Goal: Task Accomplishment & Management: Use online tool/utility

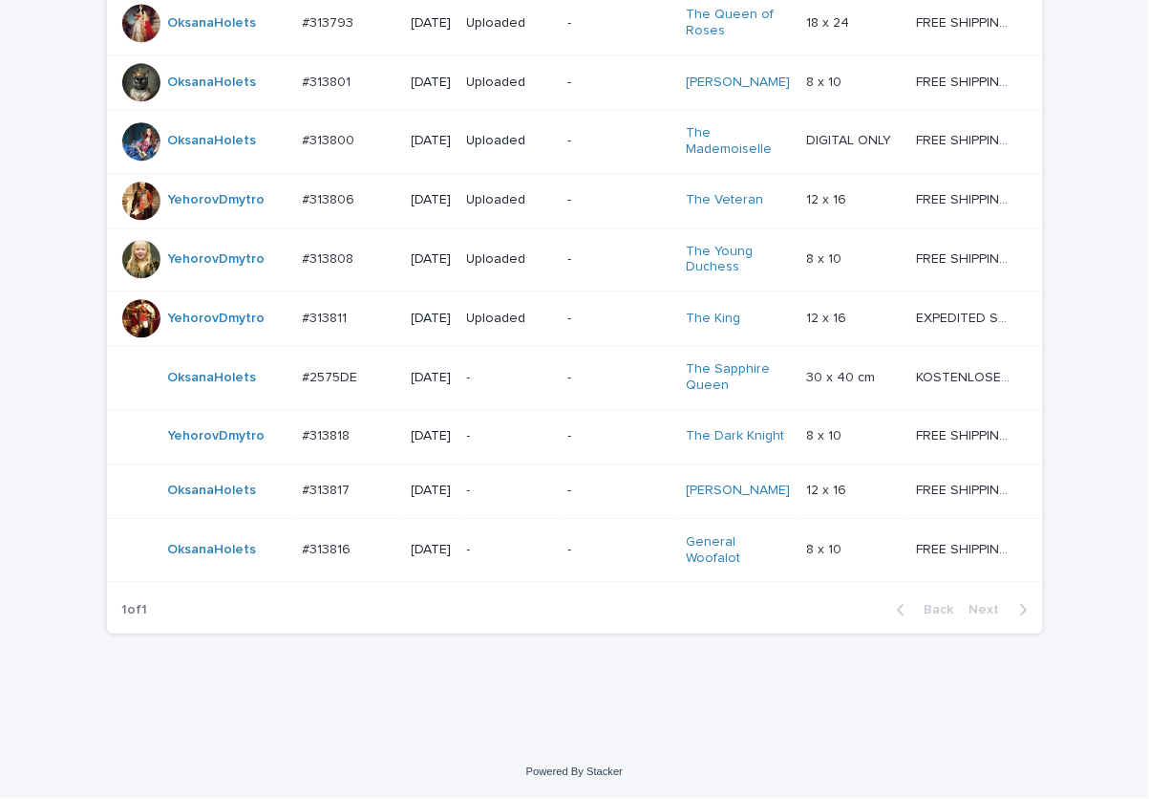
scroll to position [1235, 0]
click at [512, 433] on div "-" at bounding box center [510, 436] width 86 height 32
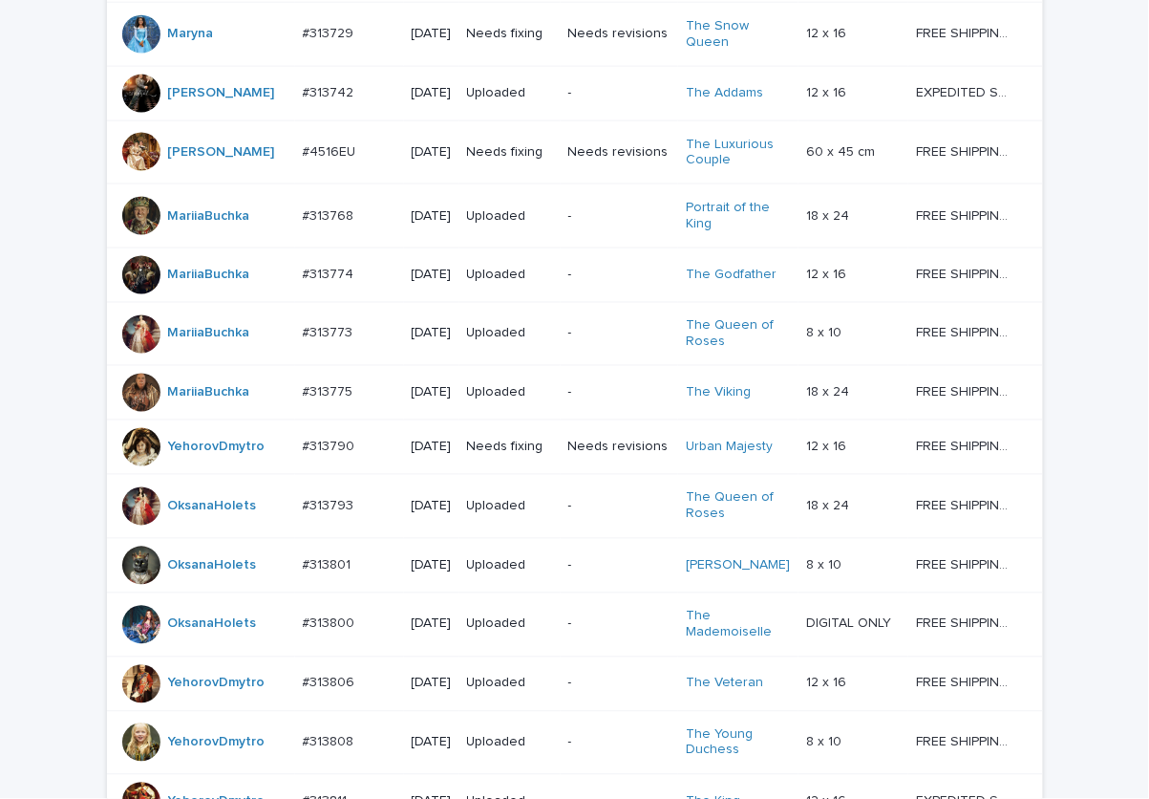
scroll to position [1235, 0]
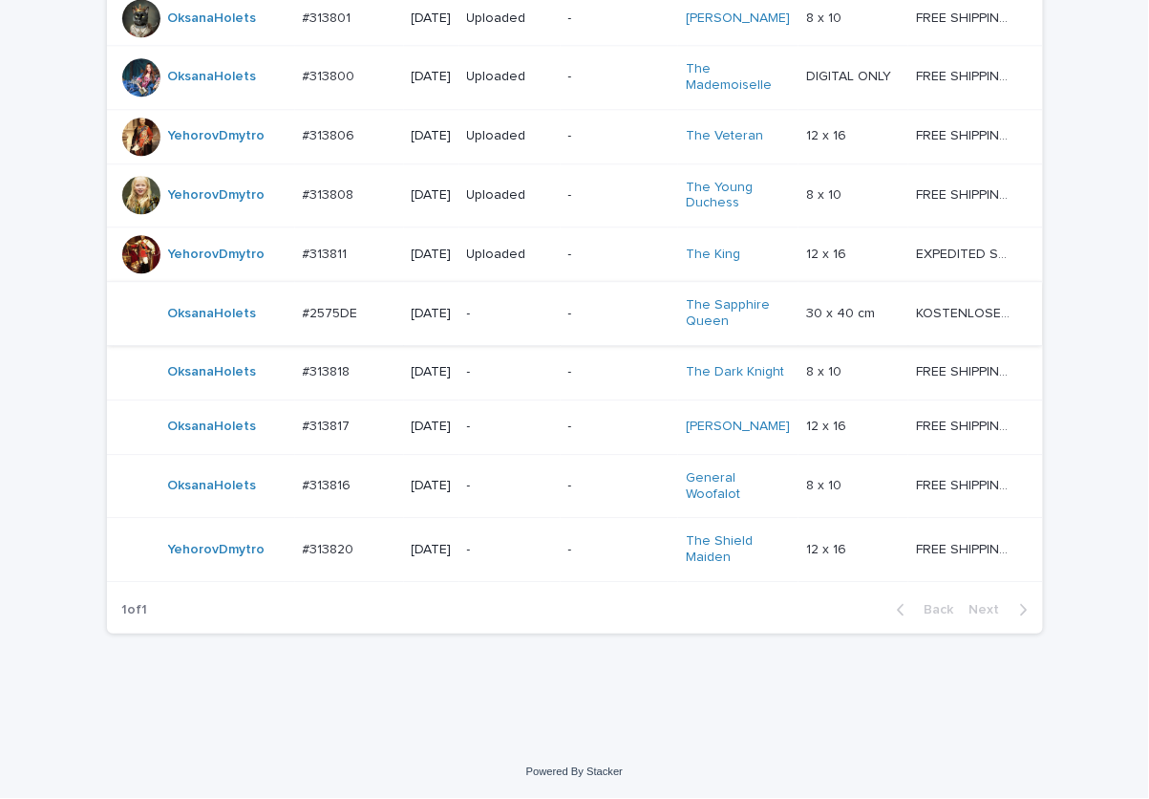
click at [505, 565] on div "-" at bounding box center [510, 550] width 86 height 32
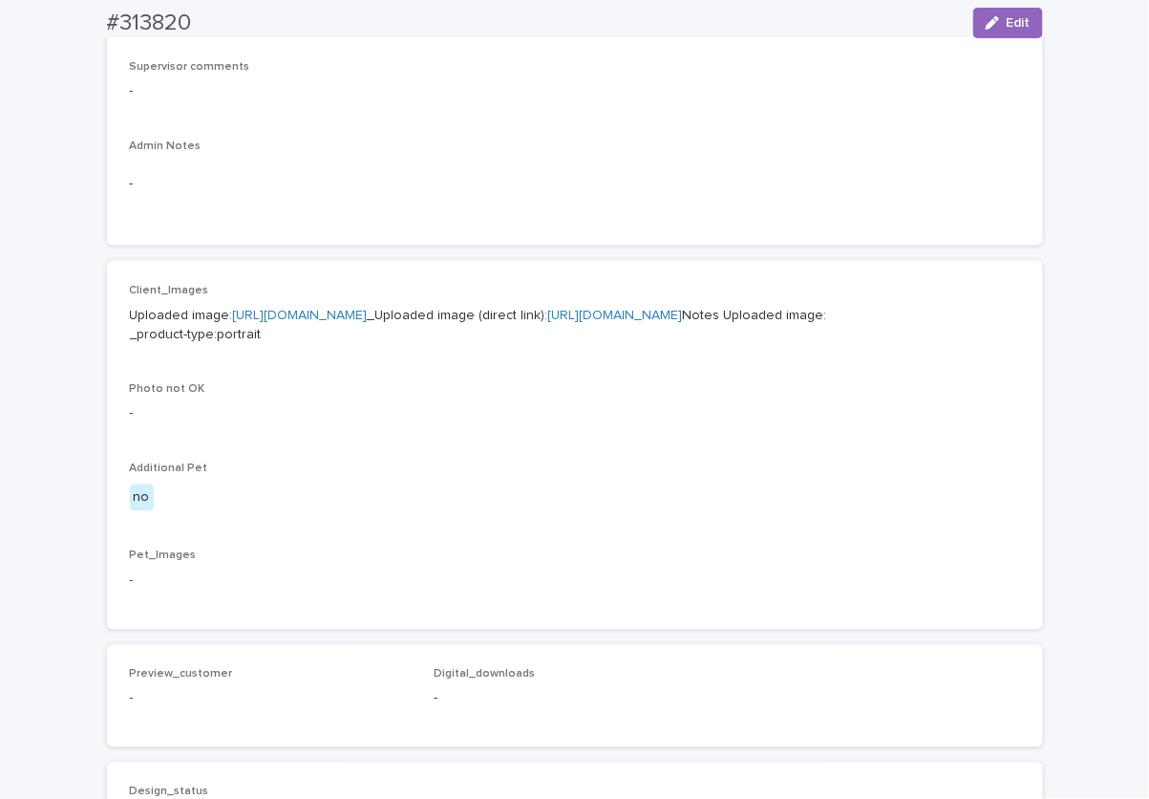
scroll to position [668, 0]
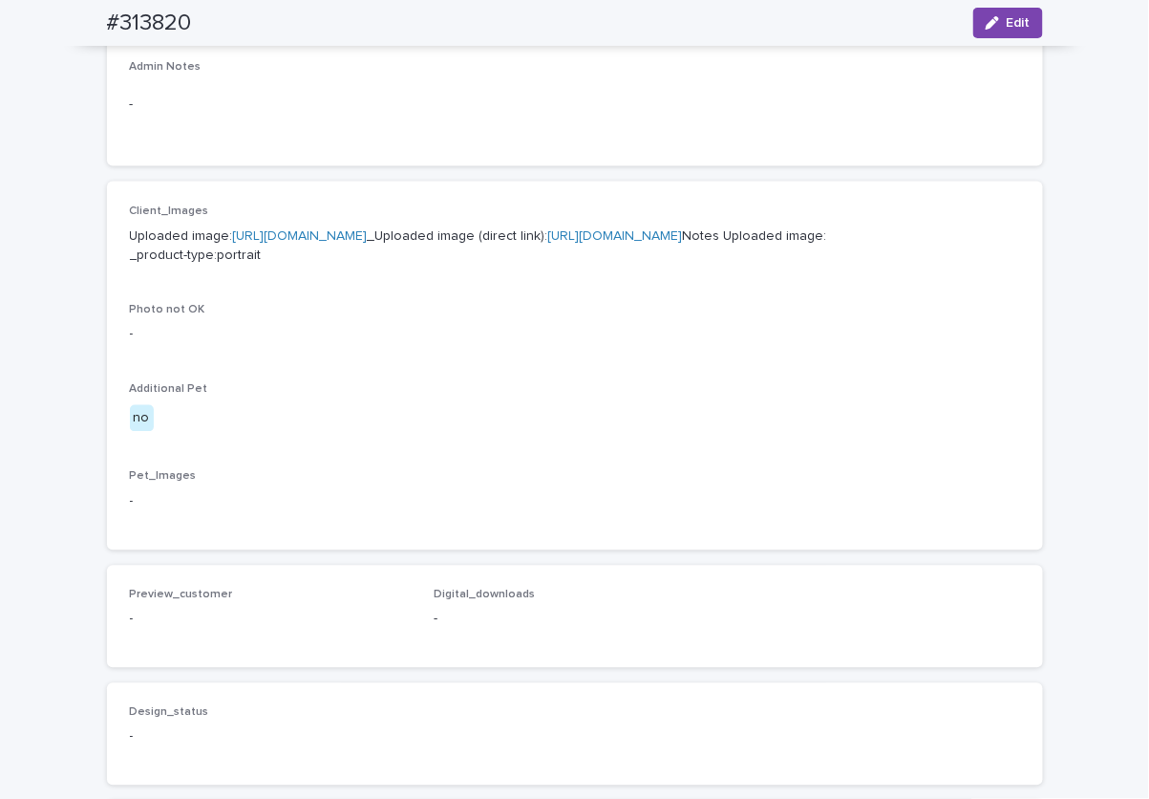
click at [368, 232] on link "https://cdn.shopify.com-uploadkit.app/s/files/1/0033/4807/0511/files/download.h…" at bounding box center [300, 235] width 135 height 13
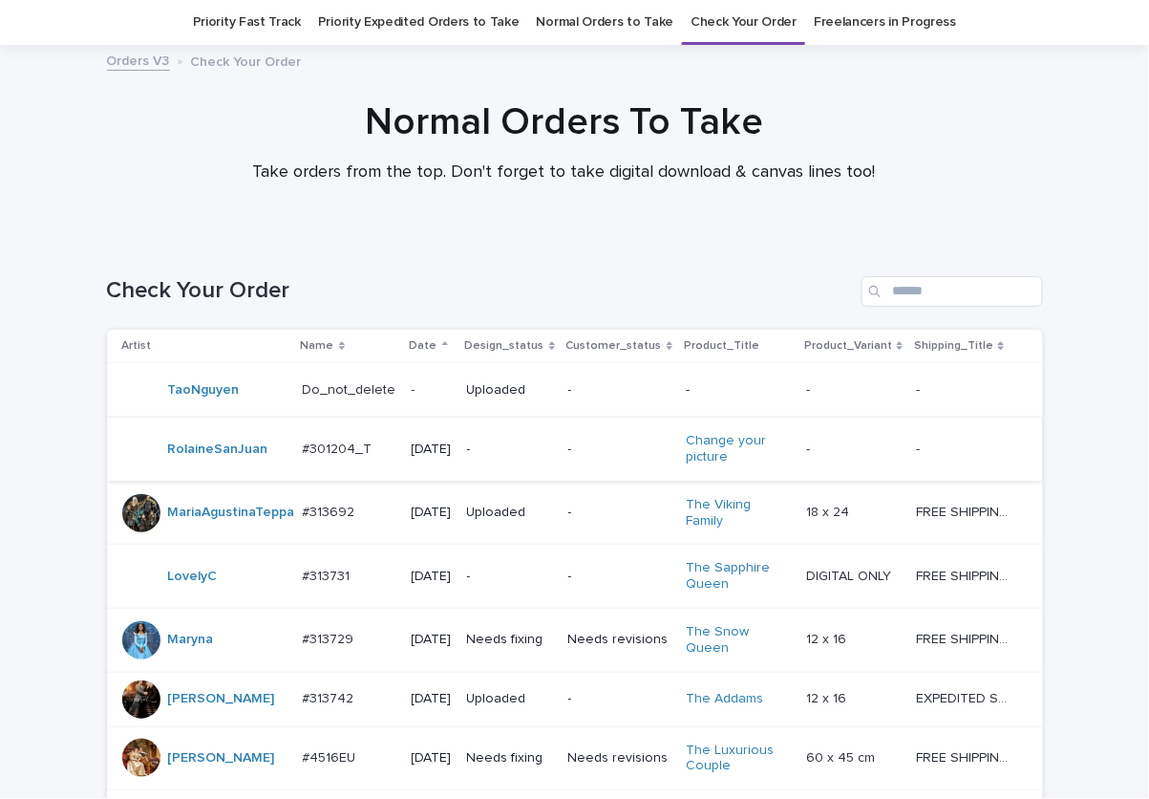
scroll to position [1299, 0]
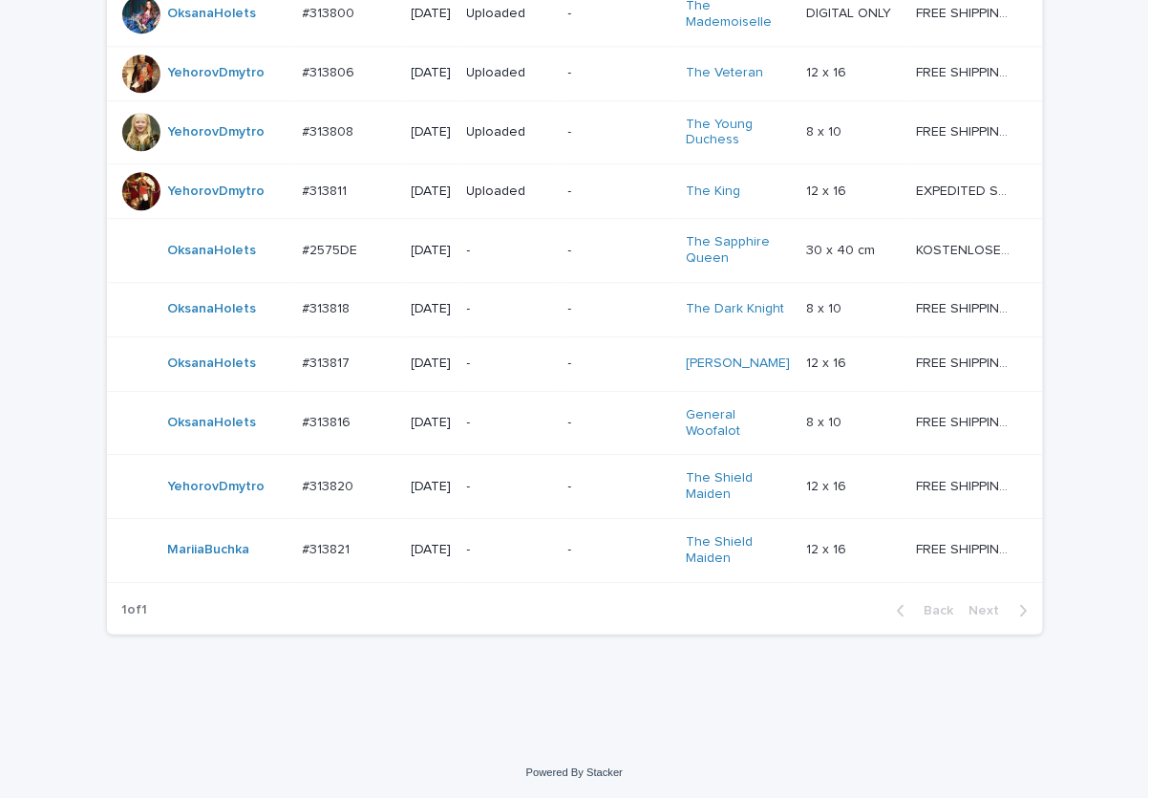
click at [509, 565] on div "-" at bounding box center [510, 550] width 86 height 32
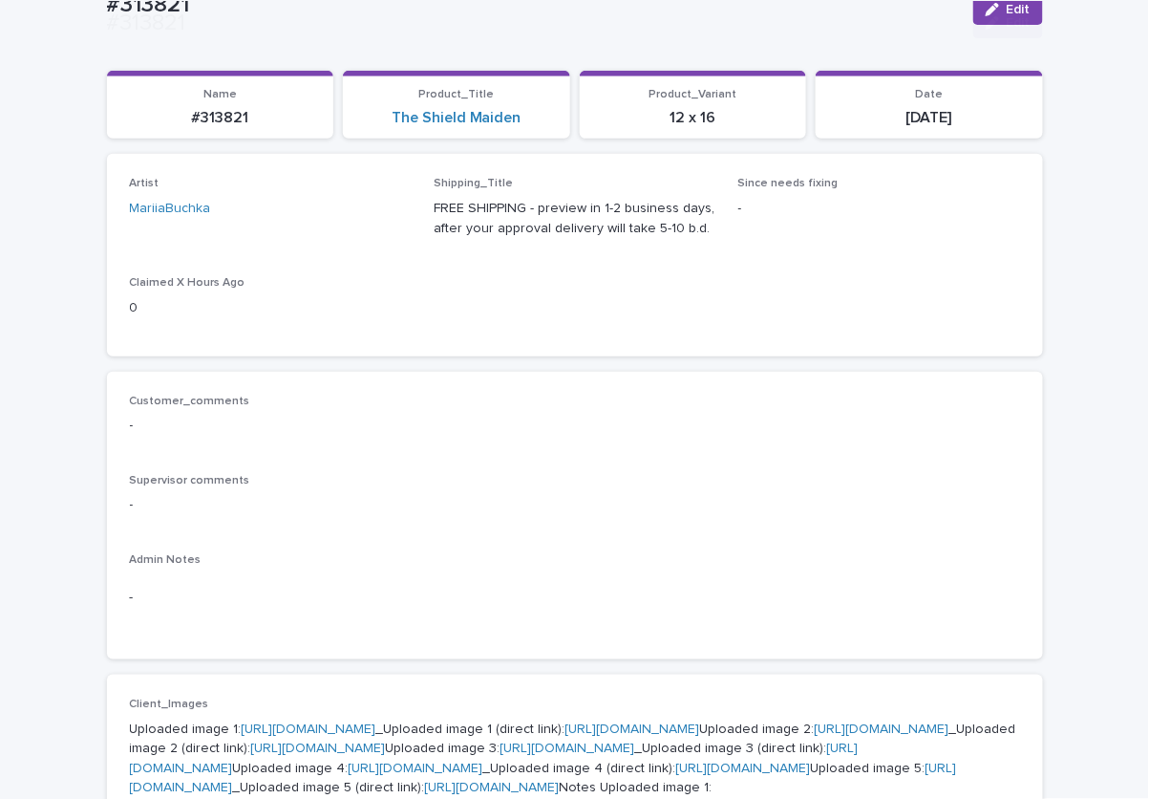
scroll to position [334, 0]
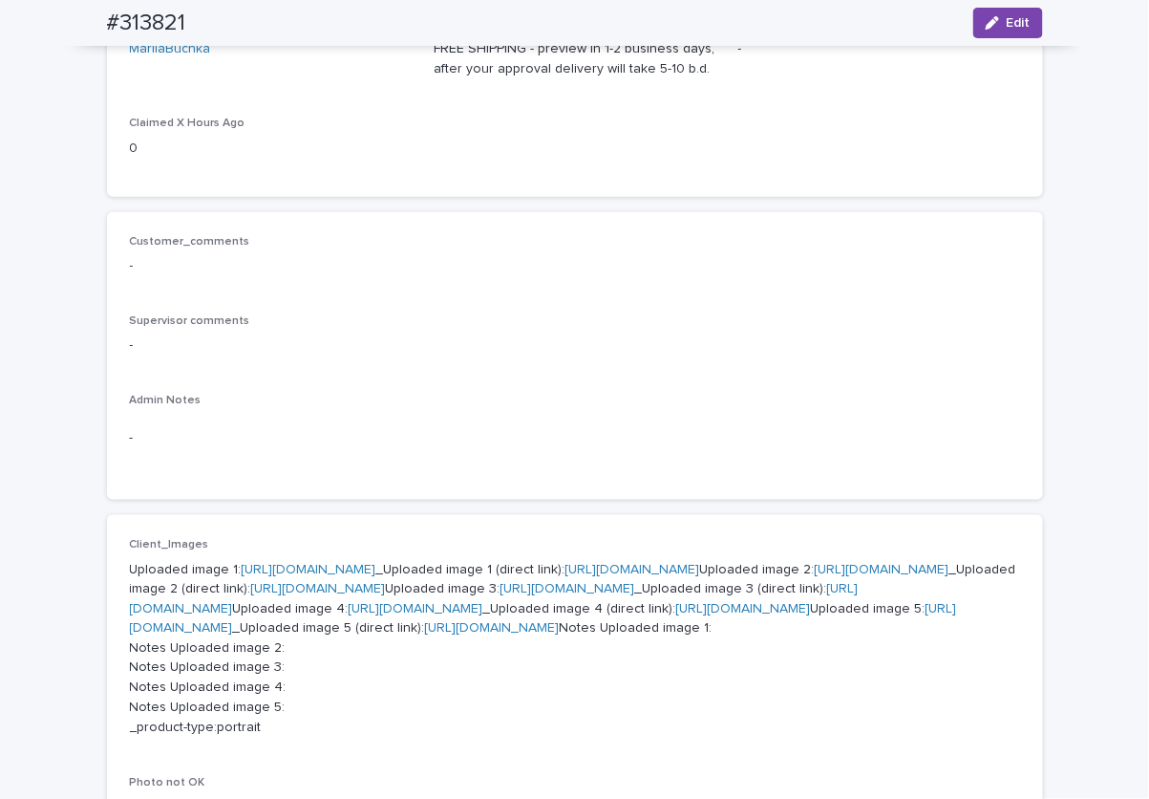
click at [376, 565] on link "https://cdn.shopify.com-uploadkit.app/s/files/1/0033/4807/0511/files/download.h…" at bounding box center [309, 569] width 135 height 13
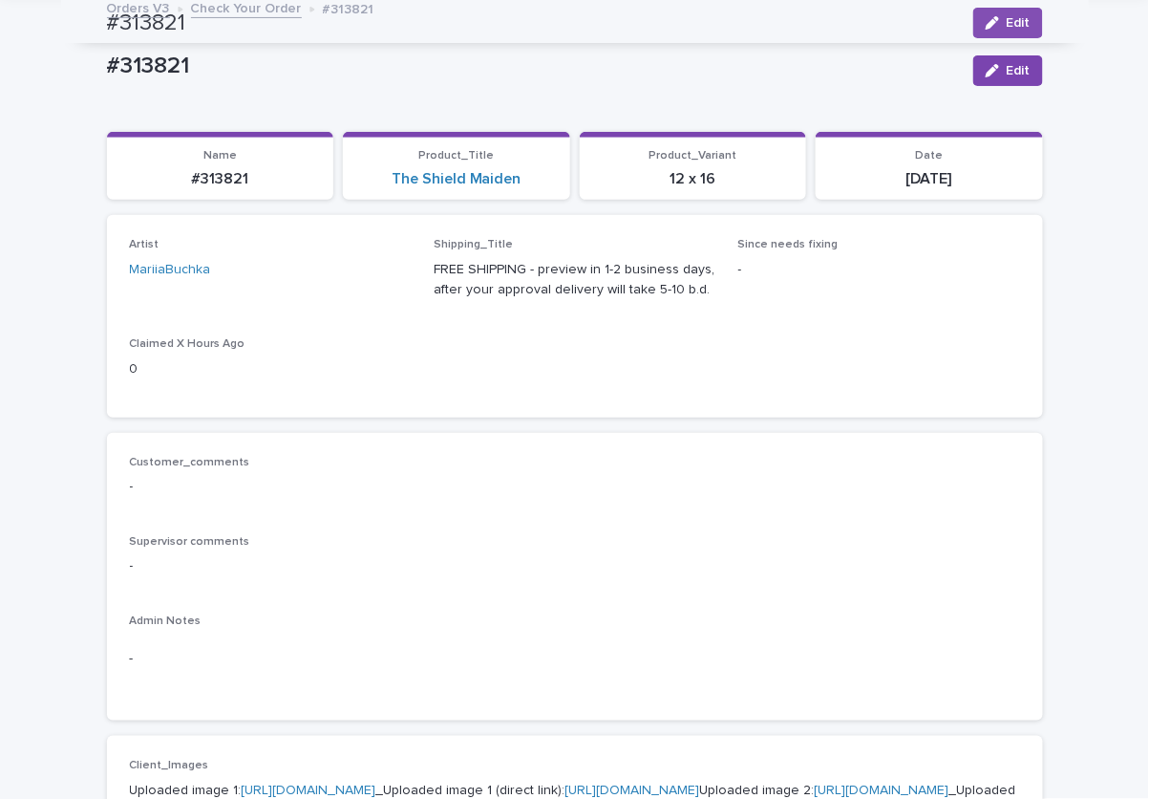
scroll to position [0, 0]
